Goal: Information Seeking & Learning: Learn about a topic

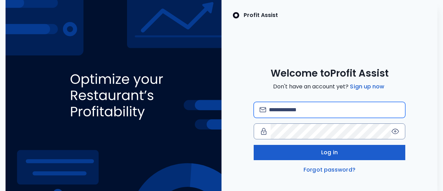
type input "**********"
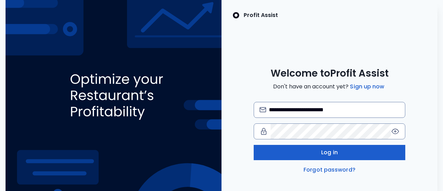
click at [325, 151] on span "Log in" at bounding box center [329, 152] width 17 height 8
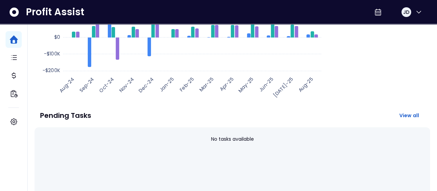
scroll to position [132, 0]
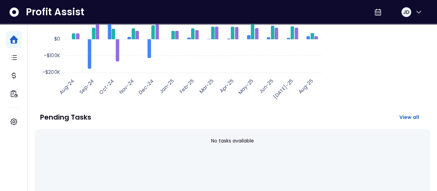
click at [354, 108] on div "Pending Tasks View all No tasks available" at bounding box center [233, 160] width 396 height 104
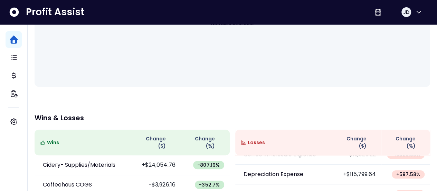
scroll to position [0, 0]
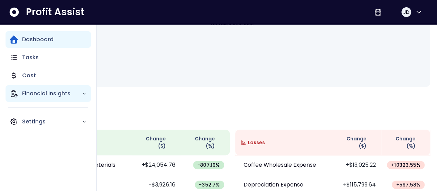
click at [80, 94] on p "Financial Insights" at bounding box center [52, 93] width 60 height 8
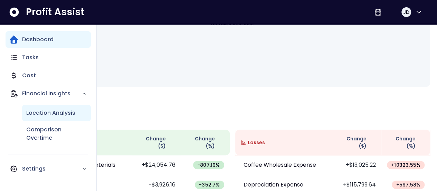
click at [70, 113] on p "Location Analysis" at bounding box center [50, 113] width 49 height 8
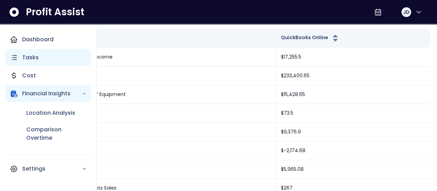
click at [26, 57] on p "Tasks" at bounding box center [30, 57] width 17 height 8
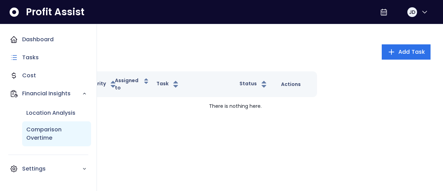
click at [47, 127] on p "Comparison Overtime" at bounding box center [56, 133] width 61 height 17
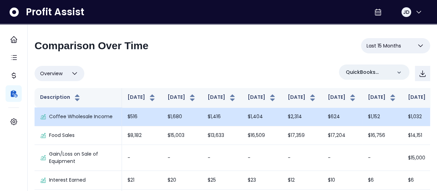
click at [403, 126] on td "$1,032" at bounding box center [423, 116] width 40 height 19
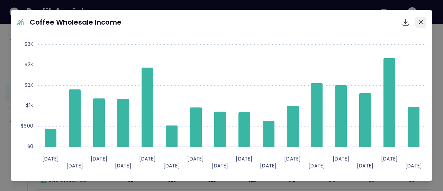
click at [421, 22] on button "Close" at bounding box center [420, 22] width 11 height 11
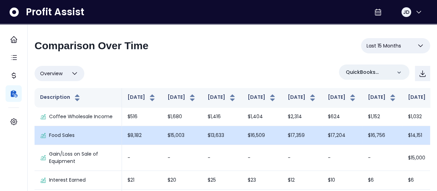
click at [59, 139] on p "Food Sales" at bounding box center [62, 134] width 26 height 7
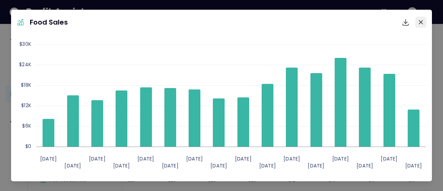
click at [418, 22] on icon "Close" at bounding box center [420, 22] width 4 height 4
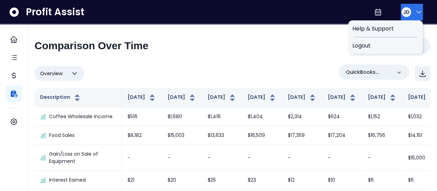
click at [419, 17] on button "JD" at bounding box center [412, 12] width 22 height 17
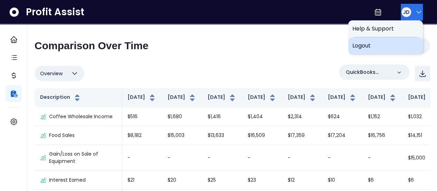
click at [362, 43] on span "Logout" at bounding box center [386, 45] width 66 height 8
